Goal: Information Seeking & Learning: Compare options

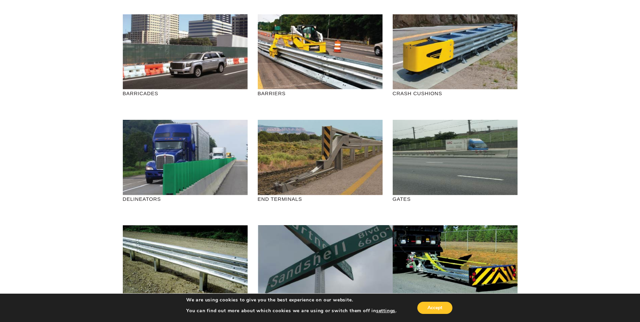
scroll to position [34, 0]
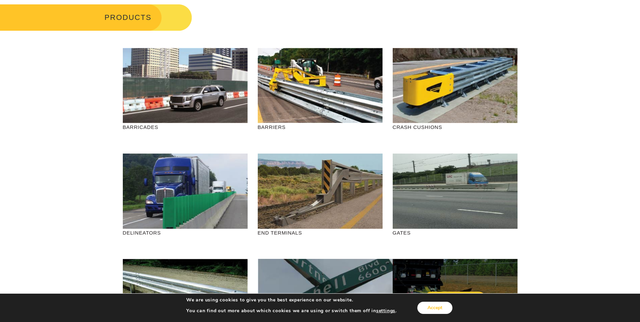
click at [446, 308] on button "Accept" at bounding box center [434, 308] width 35 height 12
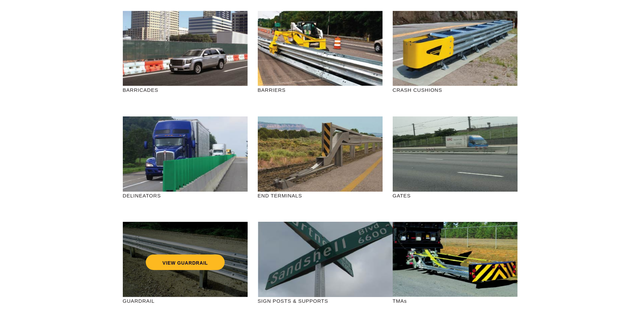
scroll to position [67, 0]
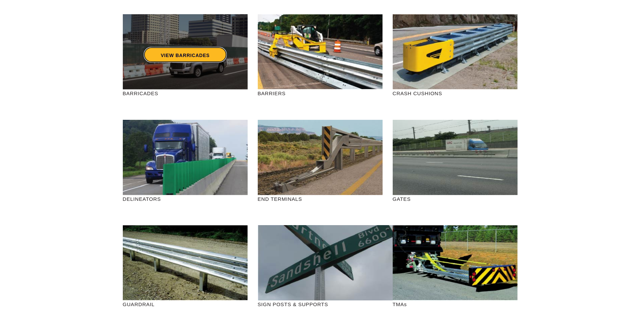
click at [205, 59] on link "VIEW BARRICADES" at bounding box center [185, 55] width 83 height 16
click at [205, 78] on div "VIEW BARRICADES" at bounding box center [185, 51] width 125 height 75
click at [183, 50] on link "VIEW BARRICADES" at bounding box center [185, 55] width 83 height 16
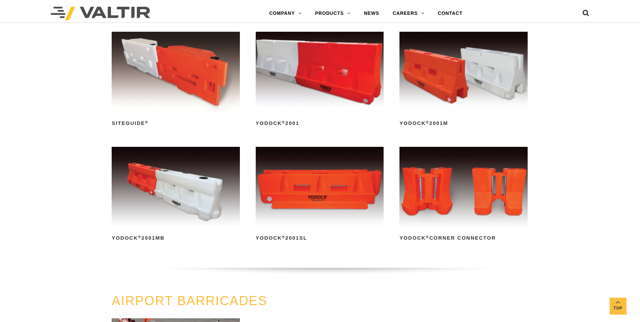
scroll to position [439, 0]
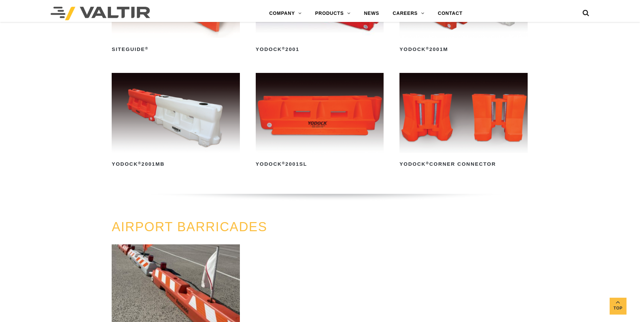
click at [287, 129] on img at bounding box center [320, 113] width 128 height 80
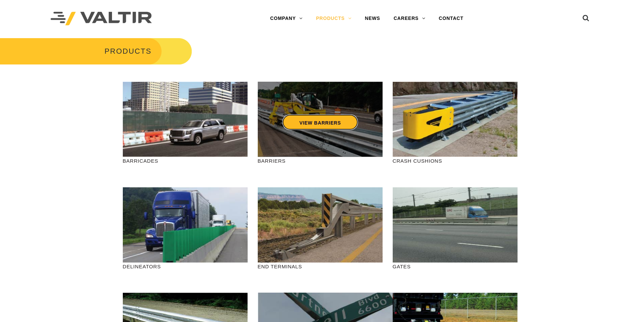
click at [316, 123] on link "VIEW BARRIERS" at bounding box center [319, 122] width 75 height 16
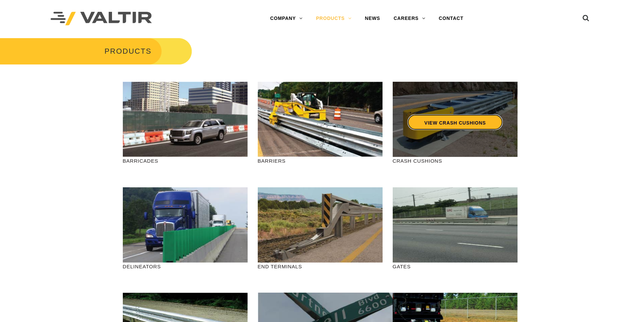
click at [417, 126] on link "VIEW CRASH CUSHIONS" at bounding box center [454, 122] width 95 height 16
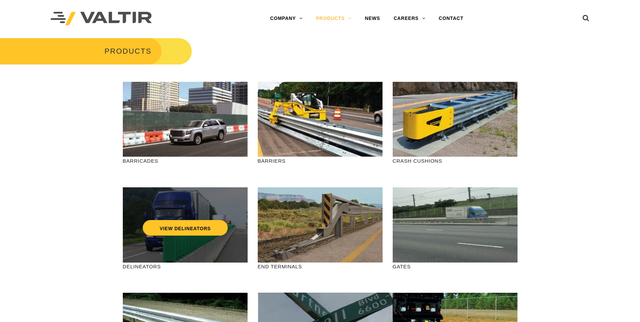
click at [204, 208] on div "VIEW DELINEATORS" at bounding box center [185, 213] width 98 height 22
click at [160, 223] on link "VIEW DELINEATORS" at bounding box center [185, 228] width 85 height 16
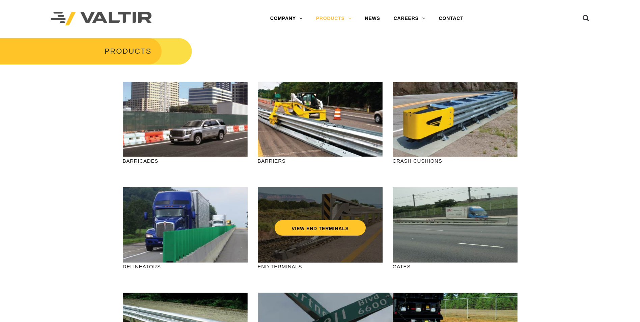
click at [343, 211] on div "VIEW END TERMINALS" at bounding box center [320, 213] width 98 height 22
click at [332, 220] on link "VIEW END TERMINALS" at bounding box center [320, 228] width 91 height 16
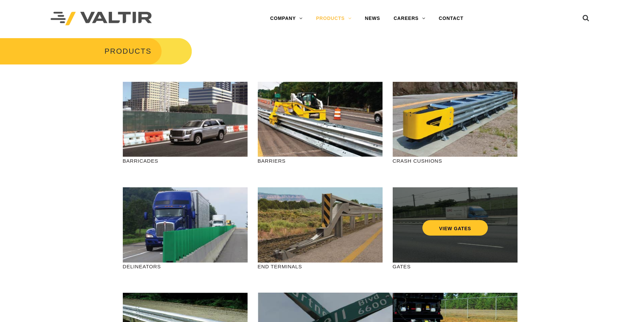
click at [429, 244] on div "VIEW GATES" at bounding box center [455, 224] width 125 height 75
click at [435, 237] on div "VIEW GATES" at bounding box center [455, 224] width 125 height 75
click at [439, 230] on link "VIEW GATES" at bounding box center [455, 228] width 66 height 16
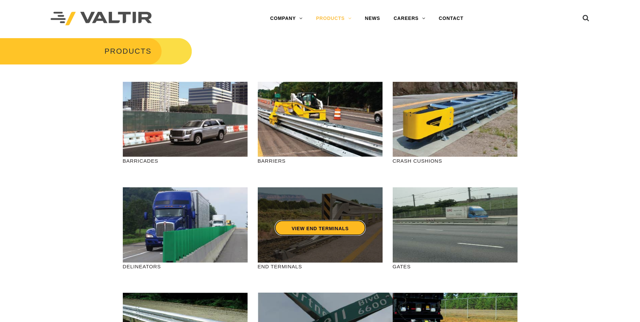
click at [298, 234] on link "VIEW END TERMINALS" at bounding box center [320, 228] width 91 height 16
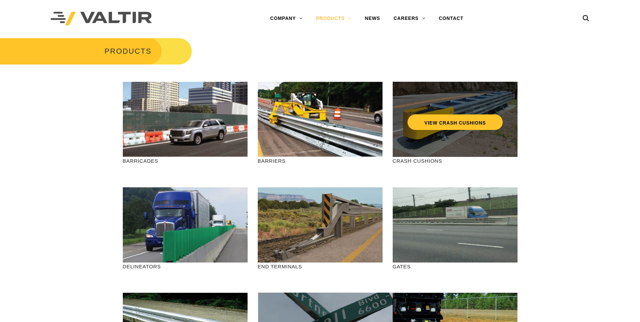
click at [437, 153] on div "VIEW CRASH CUSHIONS" at bounding box center [455, 119] width 125 height 75
click at [441, 123] on link "VIEW CRASH CUSHIONS" at bounding box center [454, 122] width 95 height 16
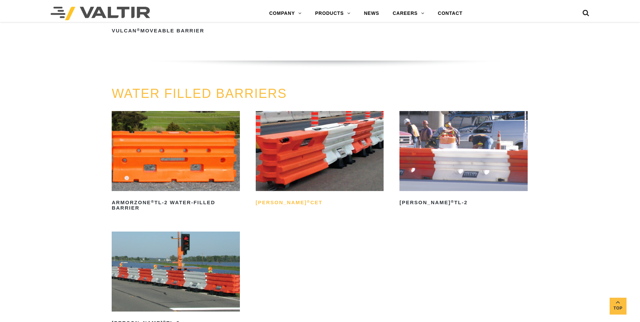
scroll to position [1046, 0]
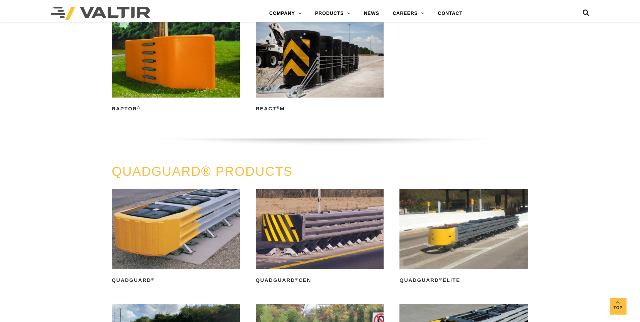
scroll to position [371, 0]
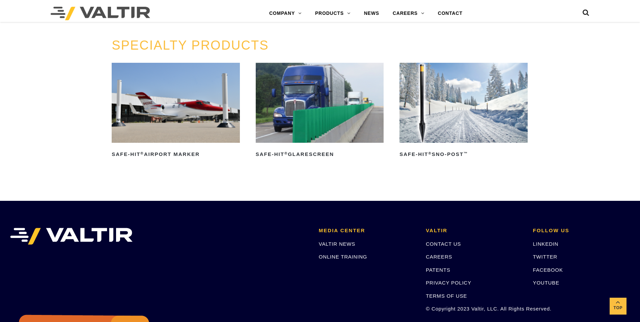
scroll to position [573, 0]
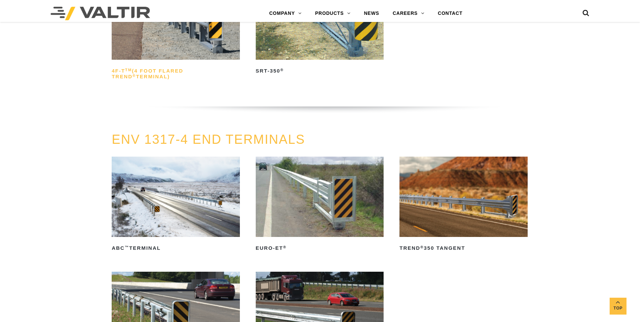
scroll to position [675, 0]
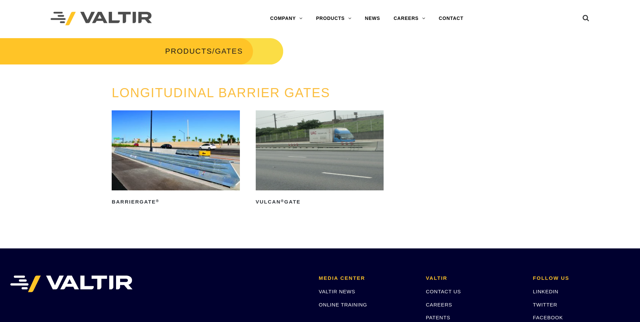
click at [198, 160] on img at bounding box center [176, 150] width 128 height 80
click at [345, 177] on img at bounding box center [320, 150] width 128 height 80
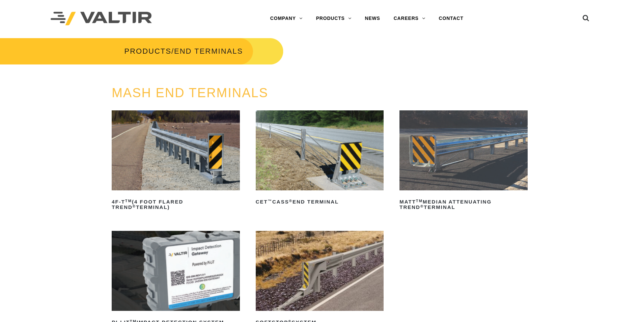
click at [218, 164] on img at bounding box center [176, 150] width 128 height 80
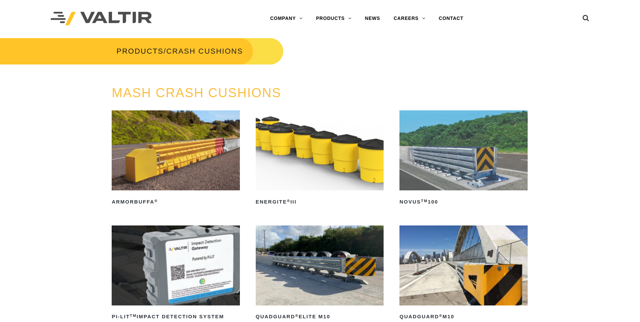
click at [169, 145] on img at bounding box center [176, 150] width 128 height 80
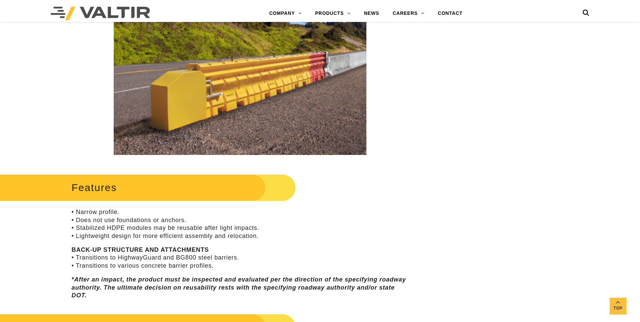
drag, startPoint x: 455, startPoint y: 183, endPoint x: 459, endPoint y: 164, distance: 18.9
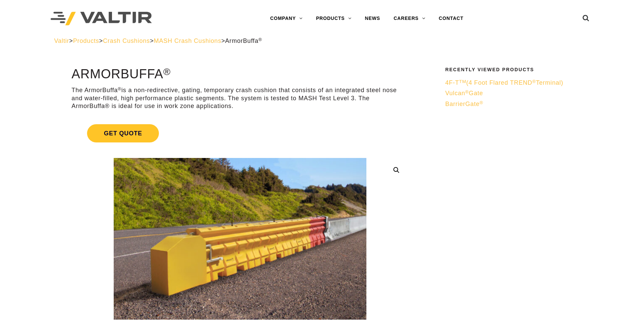
click at [99, 42] on span "Products" at bounding box center [86, 40] width 26 height 7
